Goal: Task Accomplishment & Management: Manage account settings

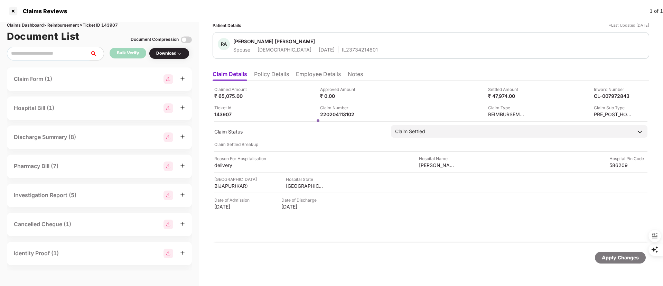
click at [13, 11] on div at bounding box center [13, 11] width 11 height 11
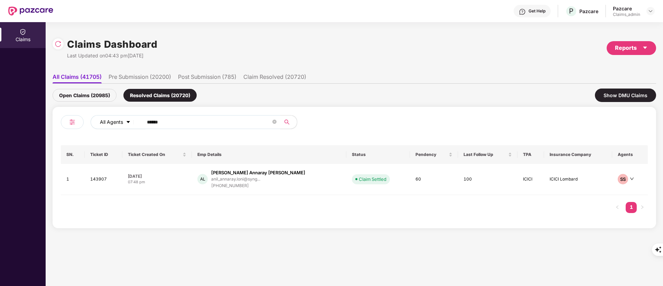
drag, startPoint x: 174, startPoint y: 123, endPoint x: 118, endPoint y: 121, distance: 56.1
click at [118, 121] on div "All Agents ******" at bounding box center [267, 122] width 352 height 14
paste input "text"
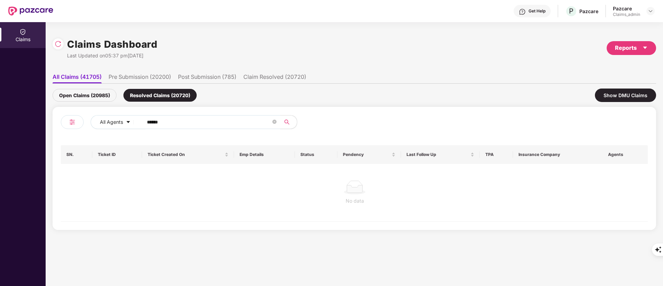
type input "******"
click at [67, 93] on div "Open Claims (20985)" at bounding box center [85, 95] width 64 height 13
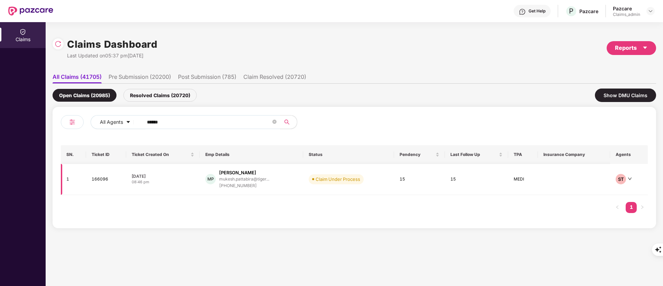
click at [248, 183] on div "[PHONE_NUMBER]" at bounding box center [244, 186] width 50 height 7
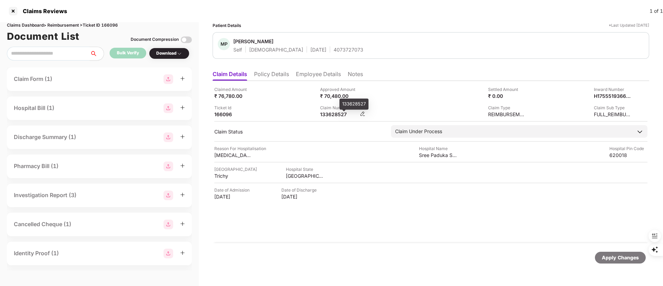
click at [337, 115] on div "133628527" at bounding box center [339, 114] width 38 height 7
copy div "133628527"
click at [299, 215] on div "Claimed Amount ₹ 76,780.00 Approved Amount ₹ 70,480.00 Settled Amount ₹ 0.00 In…" at bounding box center [431, 162] width 437 height 162
click at [12, 15] on div at bounding box center [13, 11] width 11 height 11
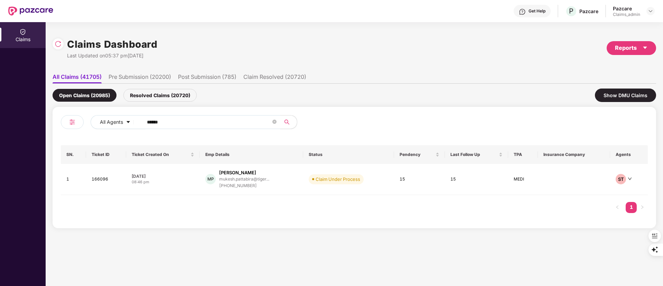
paste input "text"
drag, startPoint x: 172, startPoint y: 122, endPoint x: 43, endPoint y: 124, distance: 128.7
click at [43, 123] on div "Claims Claims Dashboard Last Updated on 05:37 pm[DATE] Reports All Claims (4170…" at bounding box center [331, 154] width 663 height 264
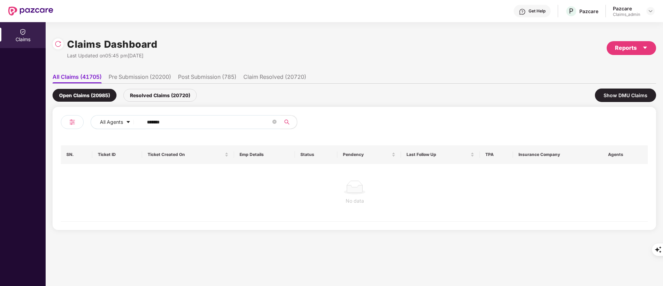
type input "******"
click at [158, 88] on div "Open Claims (20985) Resolved Claims (20720) Show DMU Claims" at bounding box center [355, 95] width 604 height 23
click at [150, 95] on div "Resolved Claims (20720)" at bounding box center [159, 95] width 73 height 13
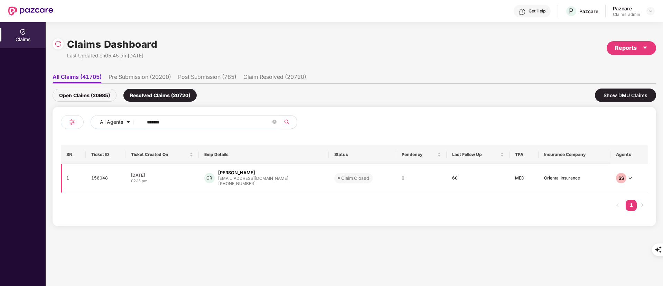
click at [250, 179] on div "[EMAIL_ADDRESS][DOMAIN_NAME]" at bounding box center [253, 178] width 70 height 4
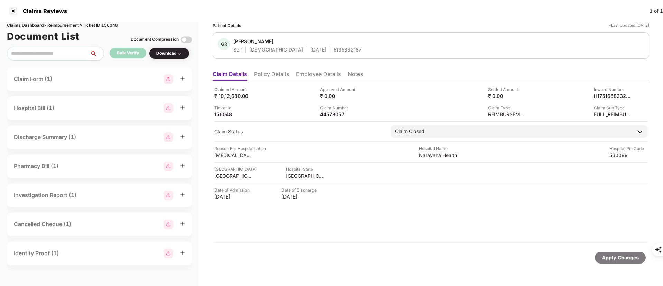
click at [272, 77] on li "Policy Details" at bounding box center [271, 76] width 35 height 10
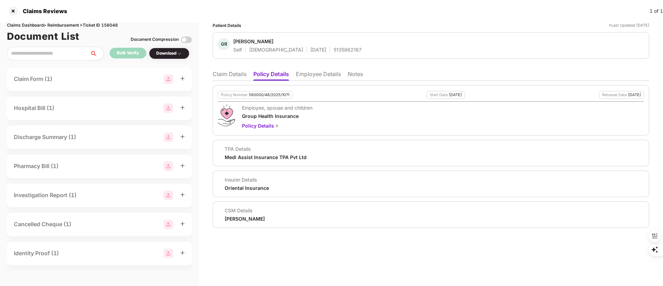
click at [310, 75] on li "Employee Details" at bounding box center [318, 76] width 45 height 10
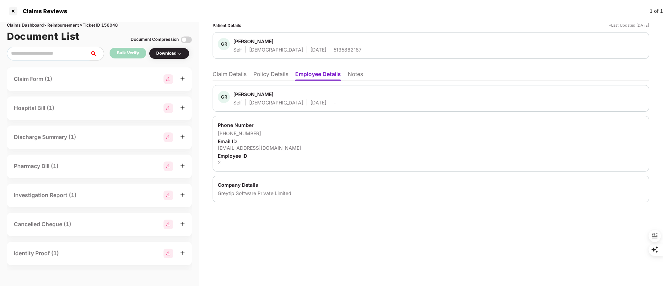
click at [265, 77] on li "Policy Details" at bounding box center [271, 76] width 35 height 10
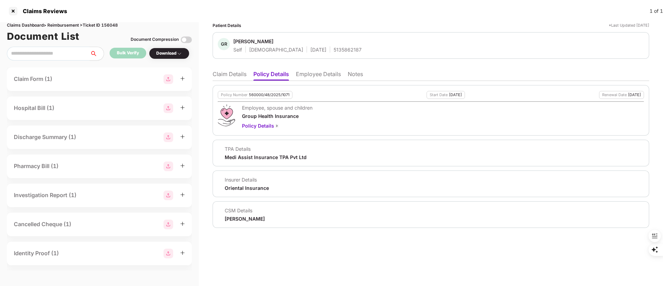
click at [232, 71] on li "Claim Details" at bounding box center [230, 76] width 34 height 10
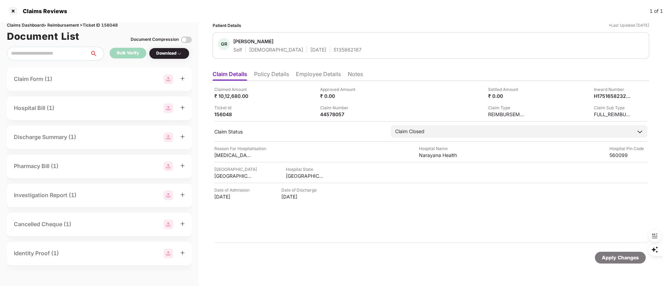
click at [332, 146] on div "Reason For Hospitalisation [MEDICAL_DATA] Hospital Name [GEOGRAPHIC_DATA] Pin C…" at bounding box center [430, 151] width 433 height 13
click at [331, 117] on div "44578057" at bounding box center [339, 114] width 38 height 7
copy div "44578057"
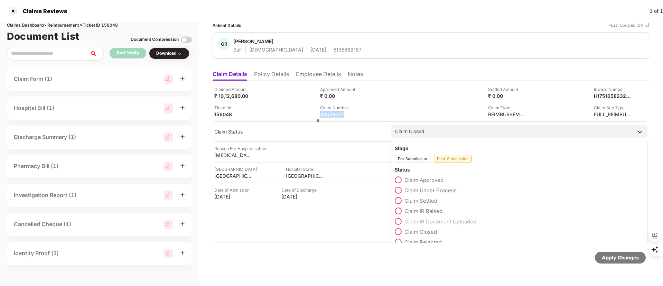
scroll to position [10, 0]
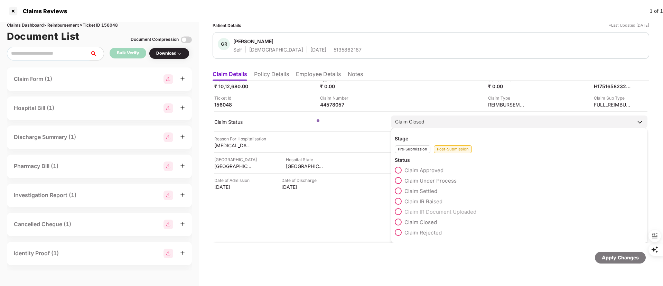
click at [398, 180] on span at bounding box center [398, 180] width 7 height 7
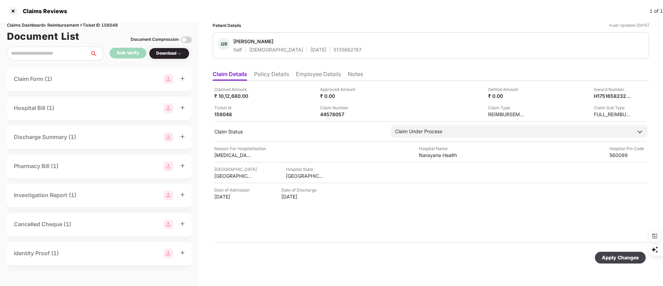
scroll to position [0, 0]
click at [612, 257] on div "Apply Changes" at bounding box center [620, 258] width 37 height 8
click at [226, 113] on div "156048" at bounding box center [233, 114] width 38 height 7
click at [268, 72] on li "Policy Details" at bounding box center [271, 76] width 35 height 10
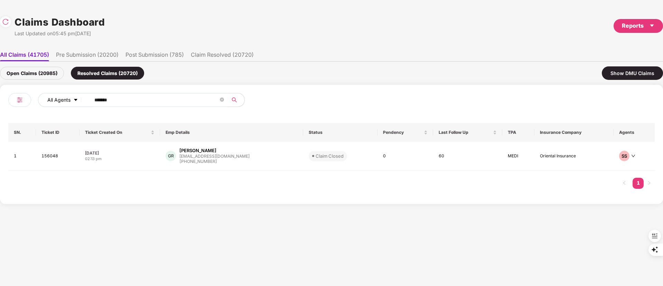
drag, startPoint x: 141, startPoint y: 103, endPoint x: 59, endPoint y: 97, distance: 82.5
click at [59, 97] on div "All Agents ******" at bounding box center [232, 100] width 388 height 14
paste input "text"
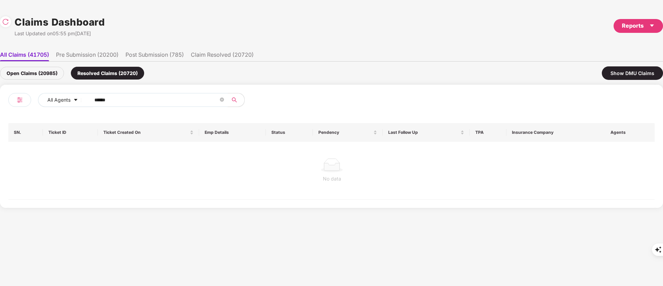
click at [95, 101] on input "******" at bounding box center [156, 100] width 124 height 10
type input "******"
click at [31, 75] on div "Open Claims (20985)" at bounding box center [32, 73] width 64 height 13
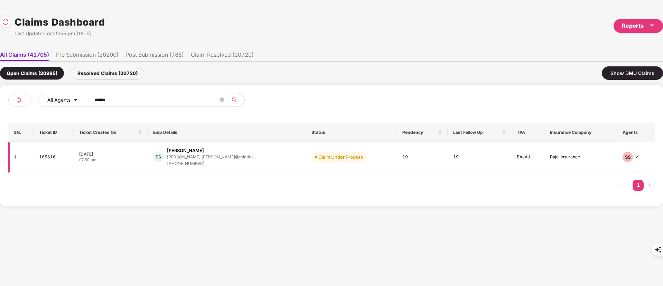
click at [222, 164] on div "[PHONE_NUMBER]" at bounding box center [212, 164] width 90 height 7
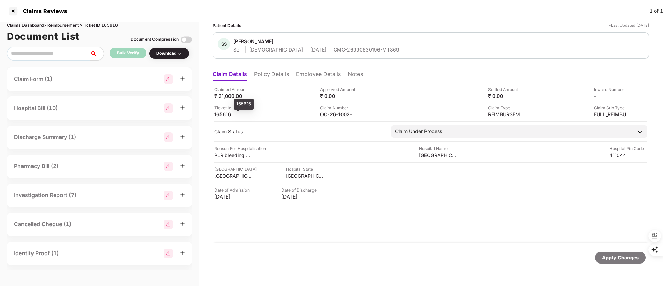
click at [222, 116] on div "165616" at bounding box center [233, 114] width 38 height 7
copy div "165616"
click at [306, 73] on li "Employee Details" at bounding box center [318, 76] width 45 height 10
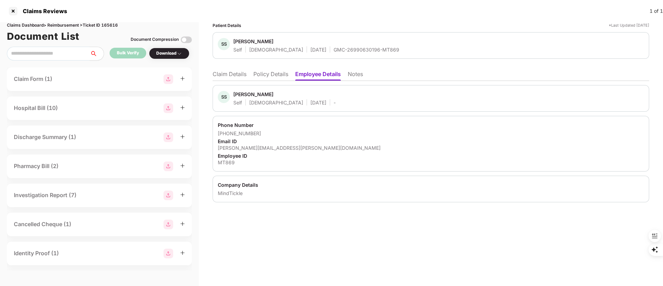
click at [242, 94] on div "[PERSON_NAME]" at bounding box center [253, 94] width 40 height 7
copy div "[PERSON_NAME]"
click at [237, 74] on li "Claim Details" at bounding box center [230, 76] width 34 height 10
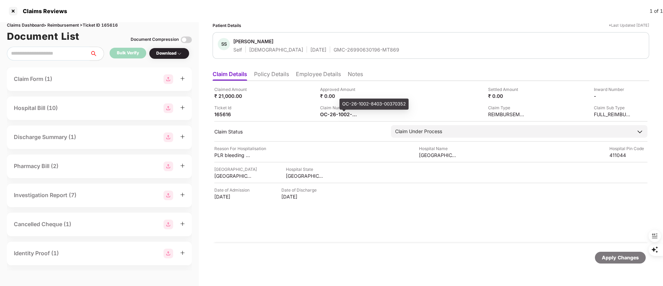
click at [349, 107] on div "OC-26-1002-8403-00370352" at bounding box center [374, 104] width 69 height 11
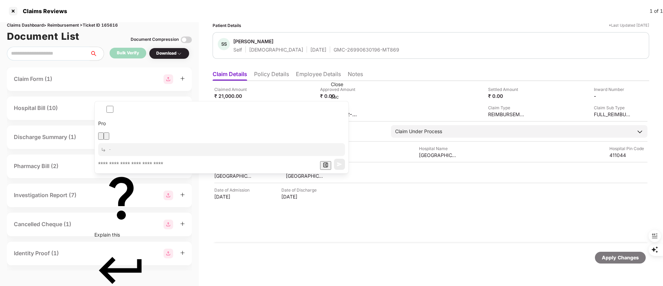
click at [107, 138] on icon "button" at bounding box center [107, 138] width 0 height 0
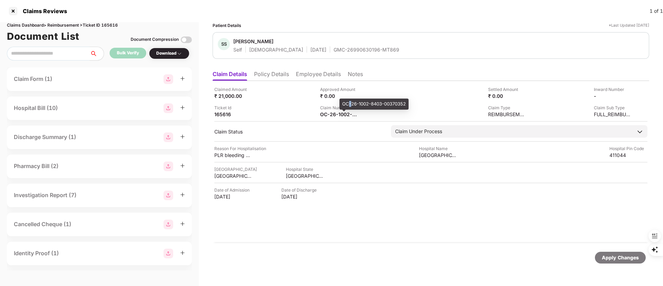
click at [348, 102] on div "OC-26-1002-8403-00370352" at bounding box center [374, 104] width 69 height 11
click at [357, 95] on div "₹ 0.00" at bounding box center [339, 96] width 38 height 7
click at [382, 99] on div "Approved Amount ₹ 0.00" at bounding box center [370, 92] width 101 height 13
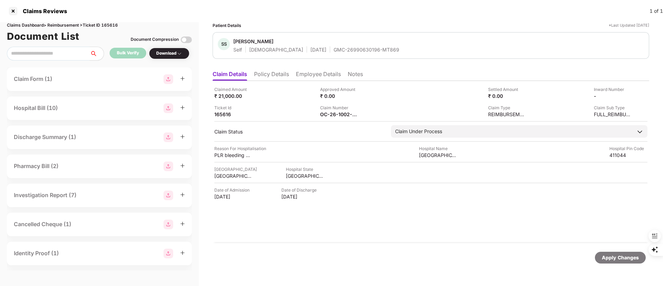
click at [361, 94] on div "Approved Amount ₹ 0.00" at bounding box center [370, 92] width 101 height 13
click at [369, 94] on div "Approved Amount ₹ 0.00" at bounding box center [370, 92] width 101 height 13
click at [340, 94] on div "₹ 0.00" at bounding box center [339, 96] width 38 height 7
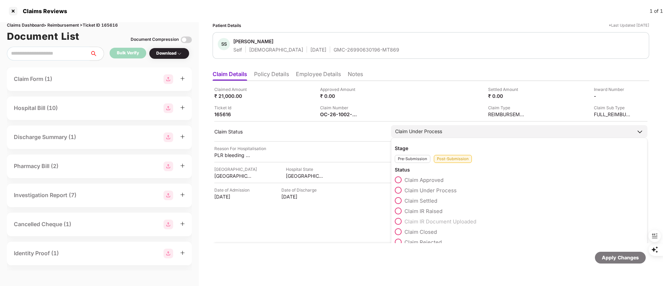
click at [424, 181] on span "Claim Approved" at bounding box center [424, 180] width 39 height 7
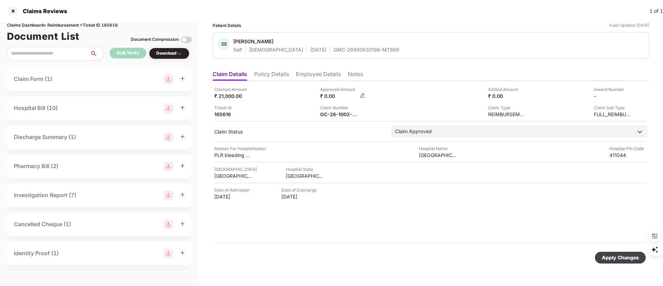
click at [365, 96] on img at bounding box center [363, 96] width 6 height 6
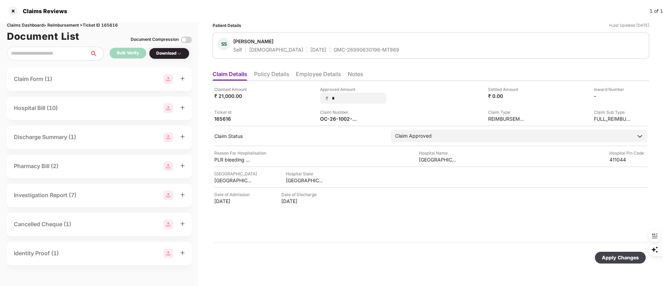
drag, startPoint x: 348, startPoint y: 99, endPoint x: 363, endPoint y: 111, distance: 19.0
click at [326, 99] on div "₹ *" at bounding box center [353, 98] width 66 height 11
type input "*****"
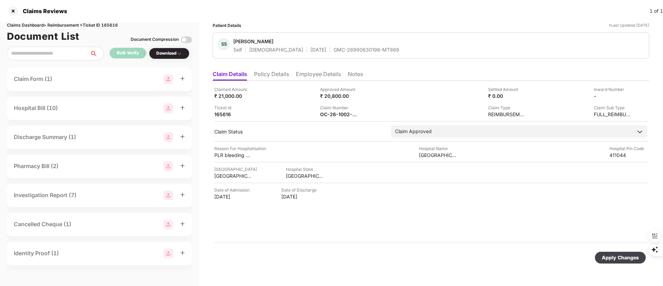
click at [512, 209] on div "Claimed Amount ₹ 21,000.00 Approved Amount ₹ 20,800.00 Settled Amount ₹ 0.00 In…" at bounding box center [431, 162] width 437 height 162
click at [620, 255] on div "Apply Changes" at bounding box center [620, 258] width 37 height 8
click at [16, 10] on div at bounding box center [13, 11] width 11 height 11
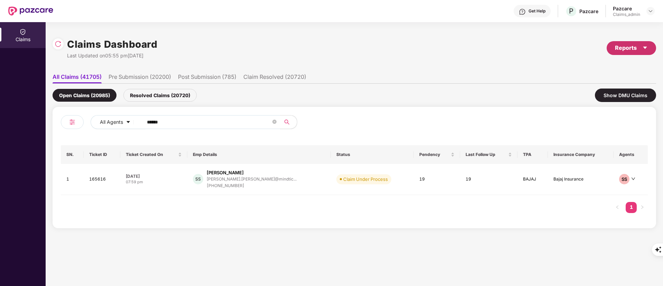
click at [633, 47] on div "Reports" at bounding box center [631, 48] width 33 height 9
click at [620, 78] on div "Claims Pendency Report" at bounding box center [603, 80] width 56 height 8
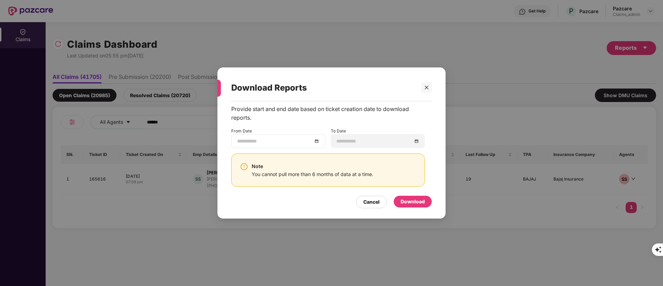
click at [276, 136] on div at bounding box center [278, 141] width 94 height 14
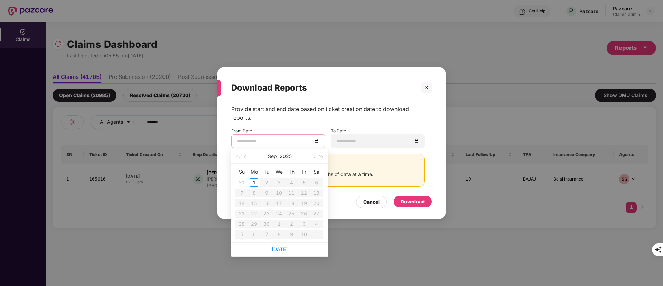
click at [267, 144] on input at bounding box center [274, 141] width 75 height 8
click at [243, 156] on button "button" at bounding box center [246, 156] width 8 height 14
click at [244, 156] on button "button" at bounding box center [246, 156] width 8 height 14
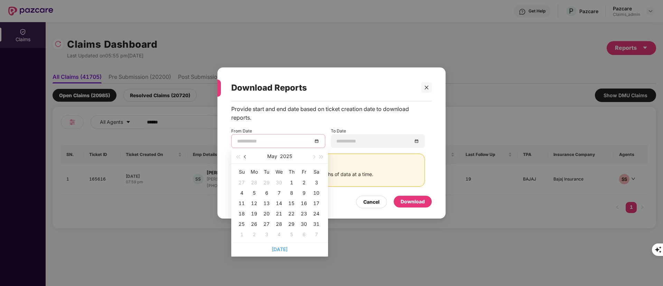
click at [244, 156] on button "button" at bounding box center [246, 156] width 8 height 14
type input "**********"
click at [269, 182] on div "1" at bounding box center [267, 182] width 8 height 8
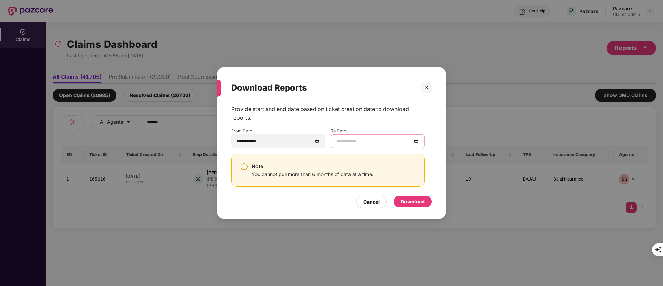
click at [355, 142] on input at bounding box center [374, 141] width 75 height 8
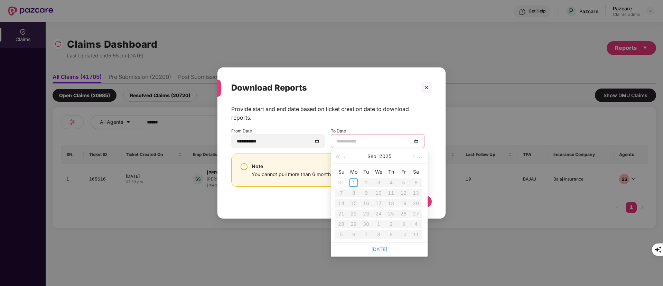
drag, startPoint x: 378, startPoint y: 247, endPoint x: 391, endPoint y: 240, distance: 14.7
click at [378, 247] on link "[DATE]" at bounding box center [380, 249] width 16 height 6
type input "**********"
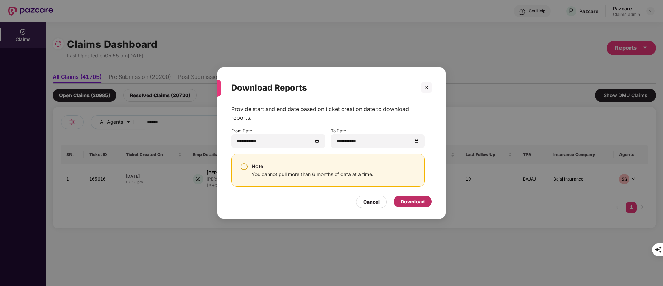
click at [413, 200] on div "Download" at bounding box center [413, 202] width 24 height 8
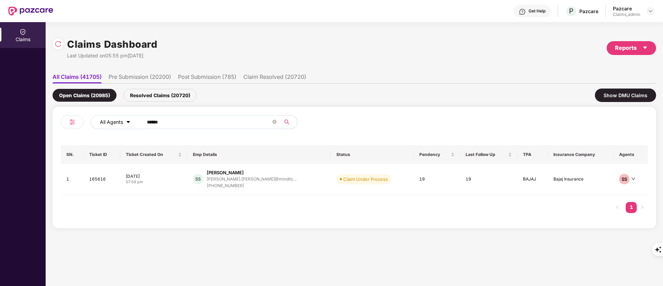
drag, startPoint x: 174, startPoint y: 125, endPoint x: 94, endPoint y: 127, distance: 79.6
click at [94, 127] on div "All Agents ******" at bounding box center [267, 122] width 352 height 14
